Goal: Book appointment/travel/reservation

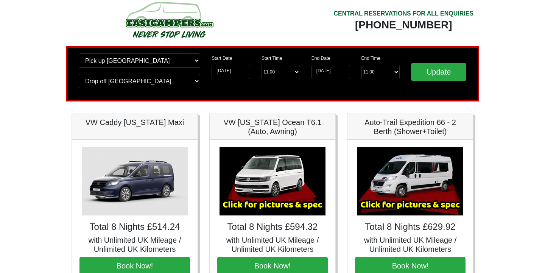
scroll to position [11, 0]
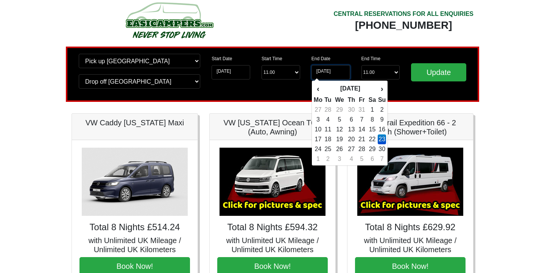
click at [330, 72] on input "23-11-2025" at bounding box center [331, 72] width 39 height 14
click at [381, 131] on td "16" at bounding box center [382, 130] width 8 height 10
type input "[DATE]"
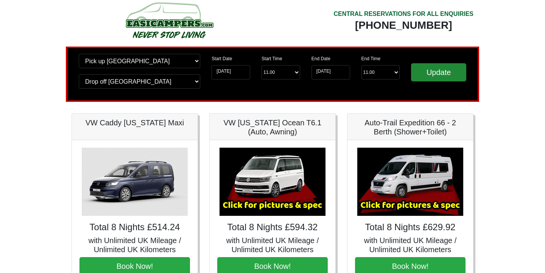
click at [422, 77] on input "Update" at bounding box center [438, 72] width 55 height 18
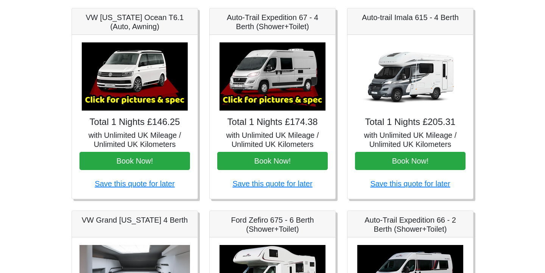
scroll to position [114, 0]
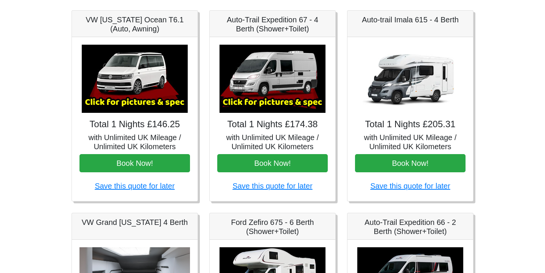
click at [136, 84] on img at bounding box center [135, 79] width 106 height 68
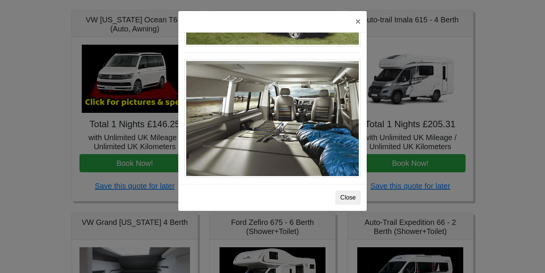
scroll to position [845, 0]
click at [360, 23] on button "×" at bounding box center [358, 21] width 17 height 21
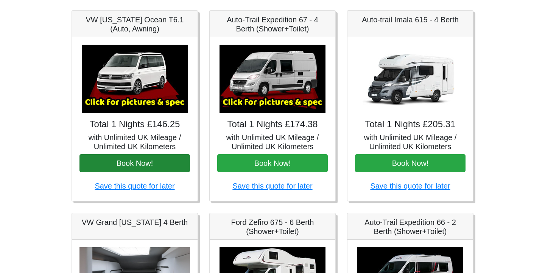
click at [138, 162] on button "Book Now!" at bounding box center [135, 163] width 111 height 18
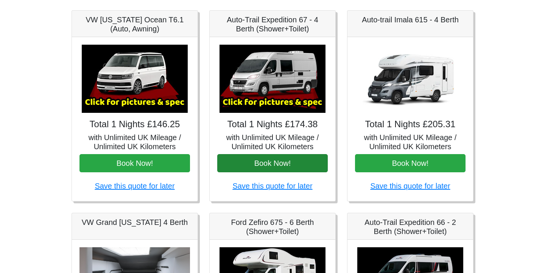
click at [266, 163] on button "Book Now!" at bounding box center [272, 163] width 111 height 18
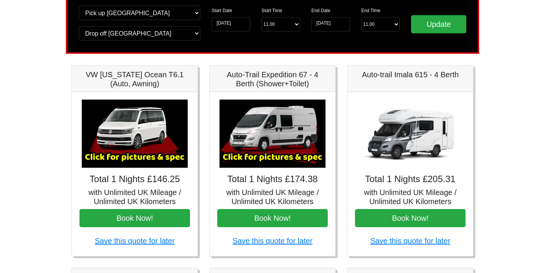
scroll to position [60, 0]
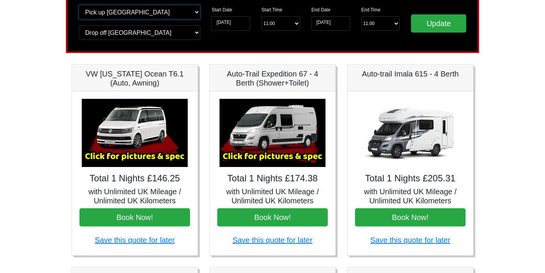
select select "MAN"
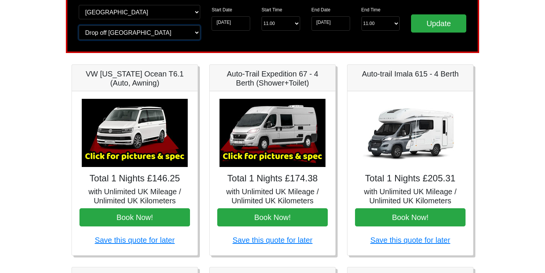
select select "MAN"
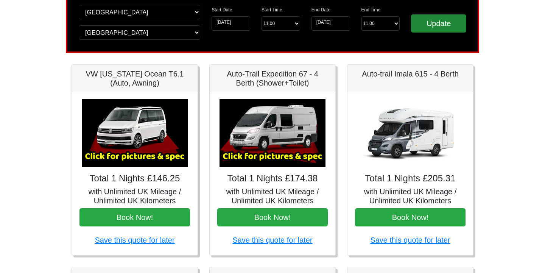
click at [435, 24] on input "Update" at bounding box center [438, 23] width 55 height 18
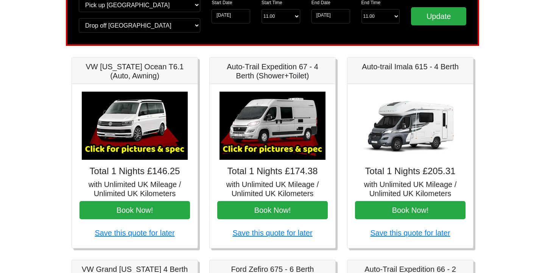
scroll to position [72, 0]
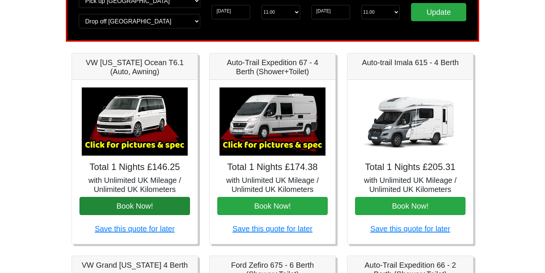
click at [131, 203] on button "Book Now!" at bounding box center [135, 206] width 111 height 18
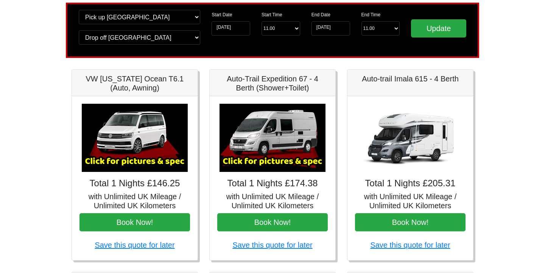
scroll to position [50, 0]
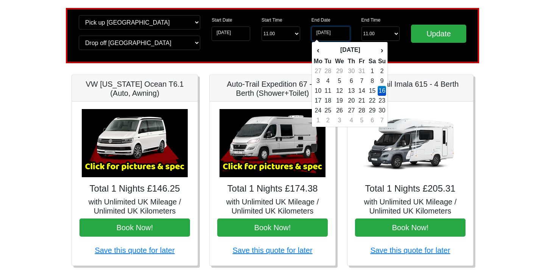
click at [334, 31] on input "[DATE]" at bounding box center [331, 34] width 39 height 14
click at [331, 100] on td "18" at bounding box center [328, 101] width 10 height 10
type input "18-11-2025"
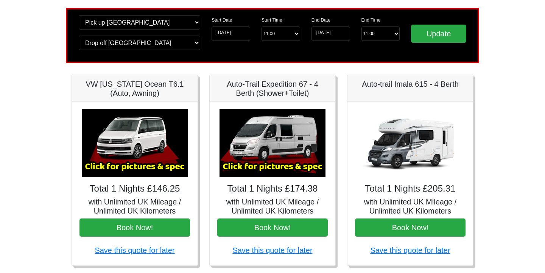
click at [427, 43] on div "Update" at bounding box center [439, 35] width 67 height 41
click at [430, 40] on input "Update" at bounding box center [438, 34] width 55 height 18
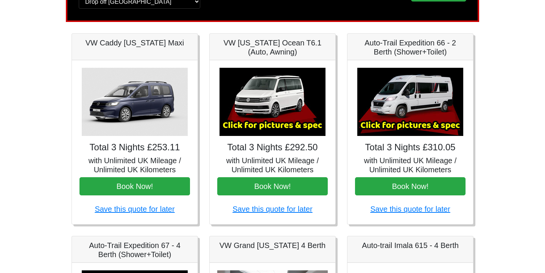
scroll to position [92, 0]
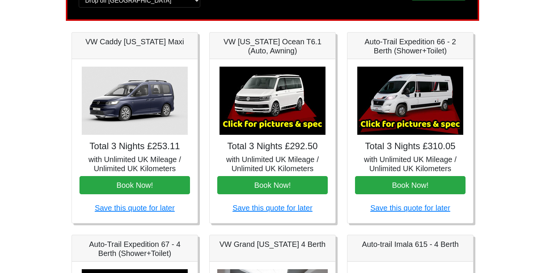
click at [270, 112] on img at bounding box center [273, 101] width 106 height 68
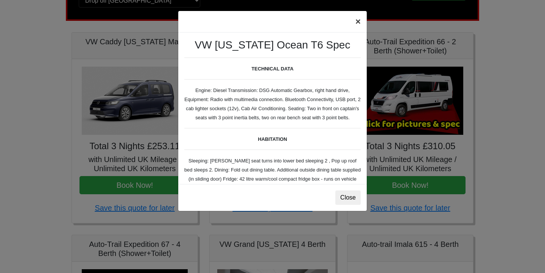
click at [359, 22] on button "×" at bounding box center [358, 21] width 17 height 21
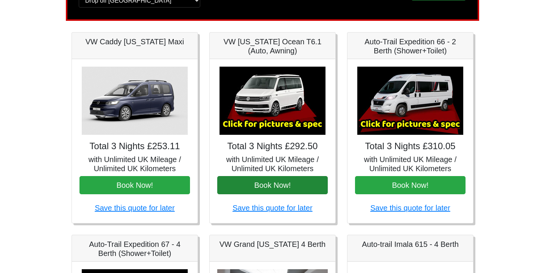
click at [279, 184] on button "Book Now!" at bounding box center [272, 185] width 111 height 18
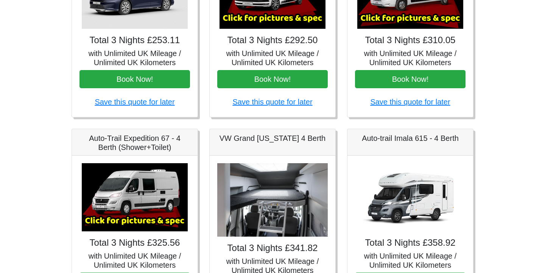
scroll to position [201, 0]
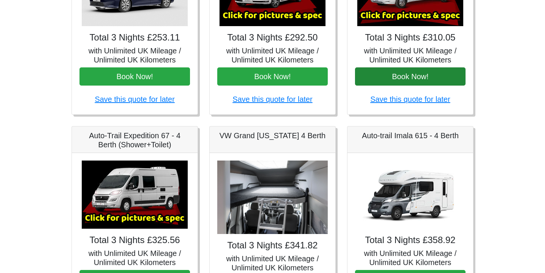
click at [411, 73] on button "Book Now!" at bounding box center [410, 76] width 111 height 18
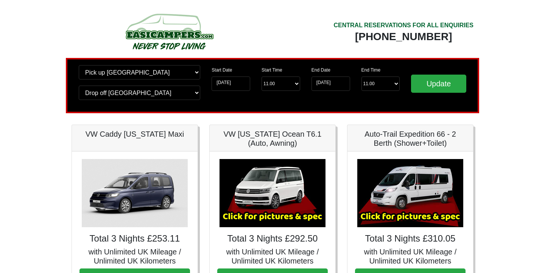
scroll to position [0, 0]
click at [337, 83] on input "18-11-2025" at bounding box center [331, 84] width 39 height 14
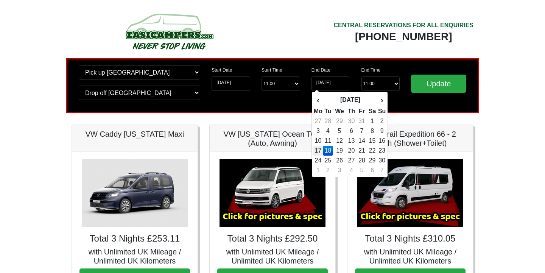
click at [321, 150] on td "17" at bounding box center [318, 151] width 9 height 10
type input "17-11-2025"
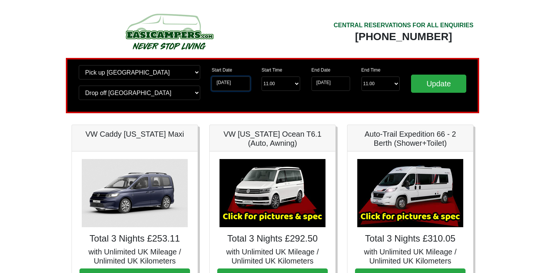
click at [242, 85] on input "15-11-2025" at bounding box center [231, 84] width 39 height 14
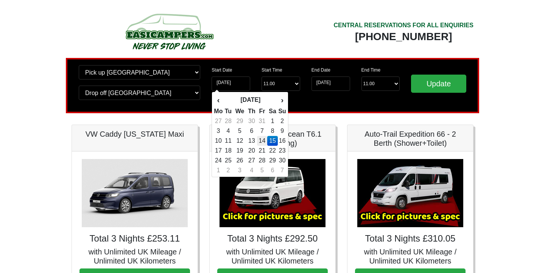
click at [266, 143] on td "14" at bounding box center [262, 141] width 10 height 10
type input "14-11-2025"
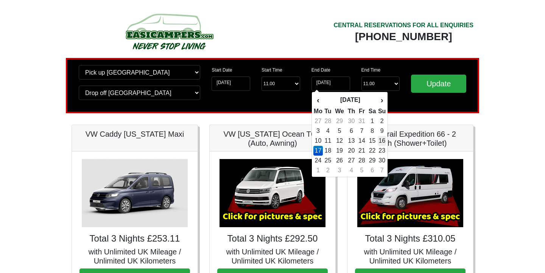
click at [382, 142] on td "16" at bounding box center [382, 141] width 8 height 10
type input "16-11-2025"
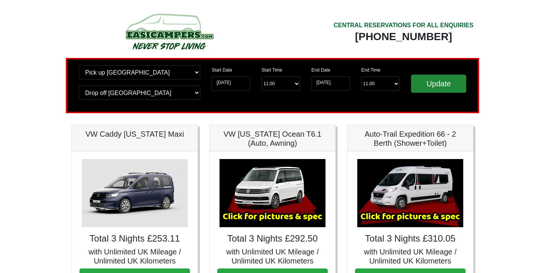
click at [423, 85] on input "Update" at bounding box center [438, 84] width 55 height 18
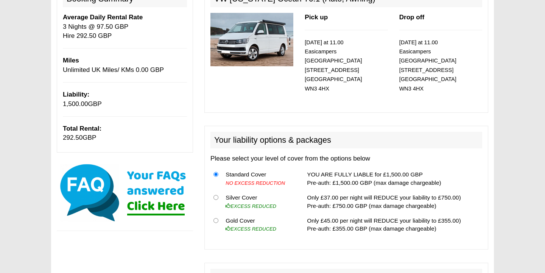
scroll to position [114, 0]
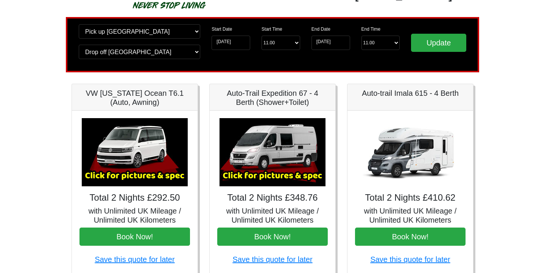
scroll to position [59, 0]
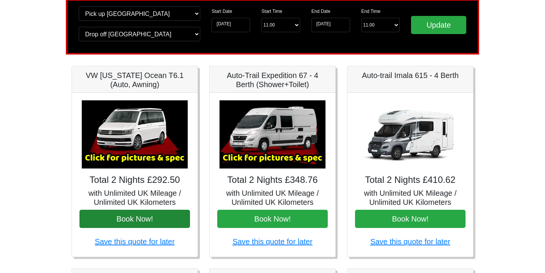
click at [145, 217] on button "Book Now!" at bounding box center [135, 219] width 111 height 18
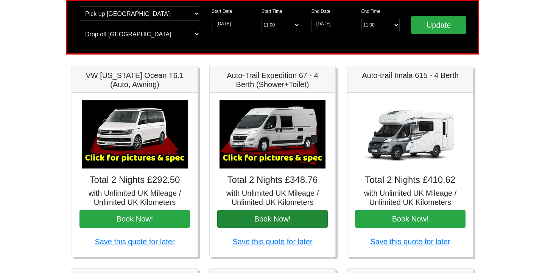
click at [259, 224] on button "Book Now!" at bounding box center [272, 219] width 111 height 18
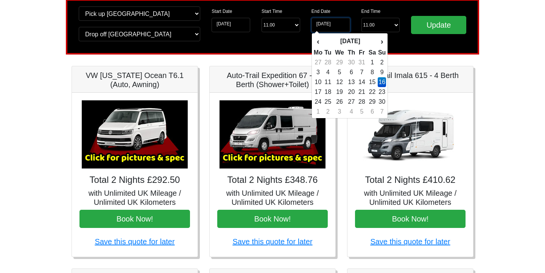
click at [336, 27] on input "16-11-2025" at bounding box center [331, 25] width 39 height 14
click at [322, 92] on td "17" at bounding box center [318, 92] width 9 height 10
type input "17-11-2025"
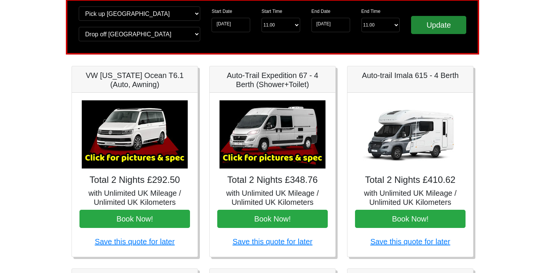
click at [428, 26] on input "Update" at bounding box center [438, 25] width 55 height 18
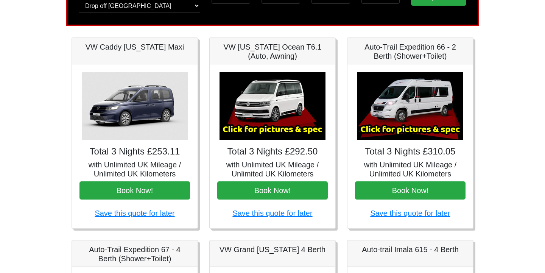
scroll to position [92, 0]
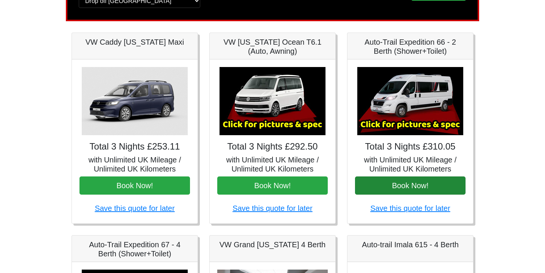
click at [396, 187] on button "Book Now!" at bounding box center [410, 186] width 111 height 18
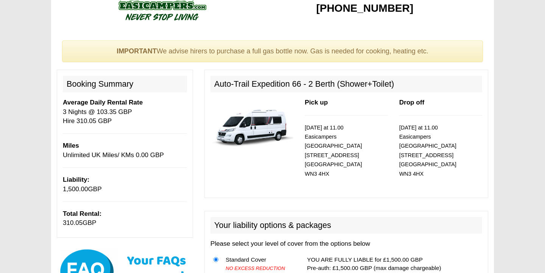
scroll to position [27, 0]
